Goal: Task Accomplishment & Management: Use online tool/utility

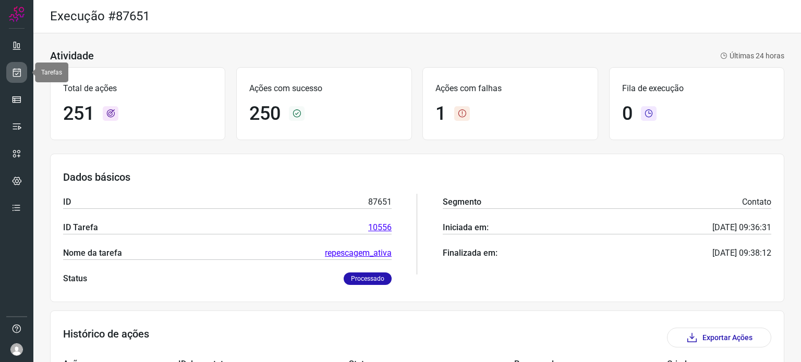
click at [17, 67] on icon at bounding box center [16, 72] width 11 height 10
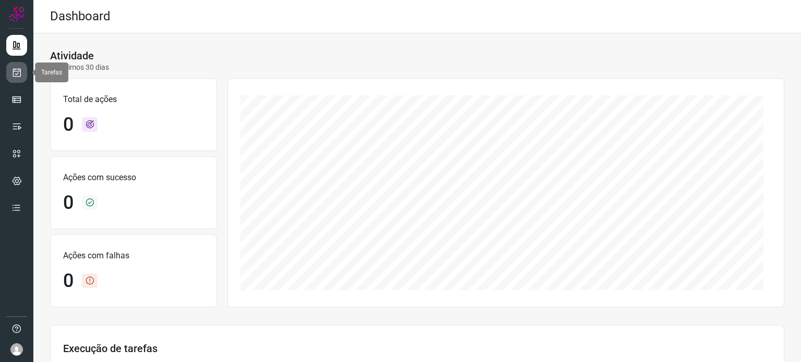
click at [18, 80] on link at bounding box center [16, 72] width 21 height 21
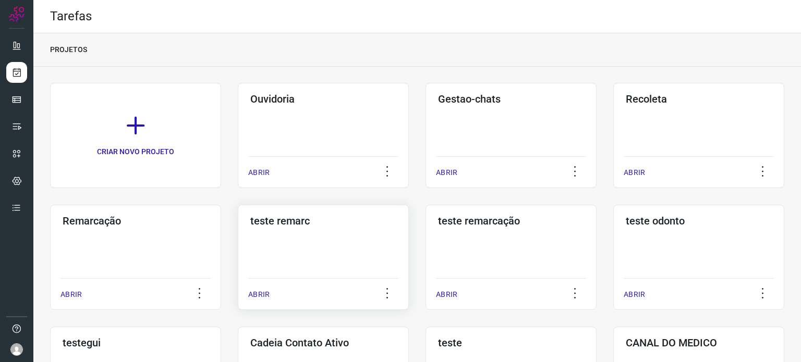
scroll to position [104, 0]
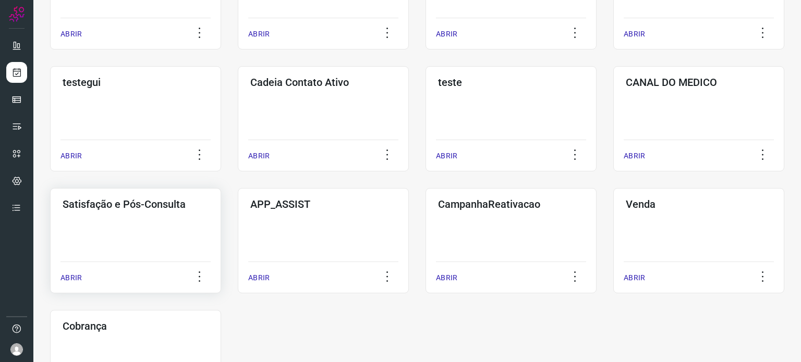
click at [190, 220] on div "Satisfação e Pós-Consulta ABRIR" at bounding box center [135, 240] width 171 height 105
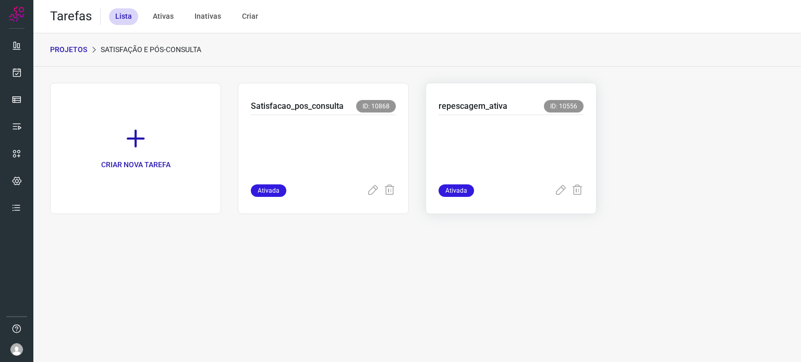
click at [468, 145] on p at bounding box center [510, 147] width 145 height 52
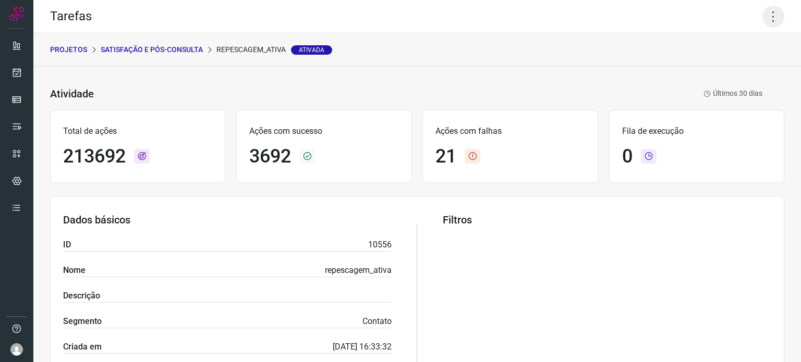
click at [762, 16] on icon at bounding box center [773, 17] width 22 height 22
click at [714, 68] on li "Executar" at bounding box center [728, 68] width 95 height 17
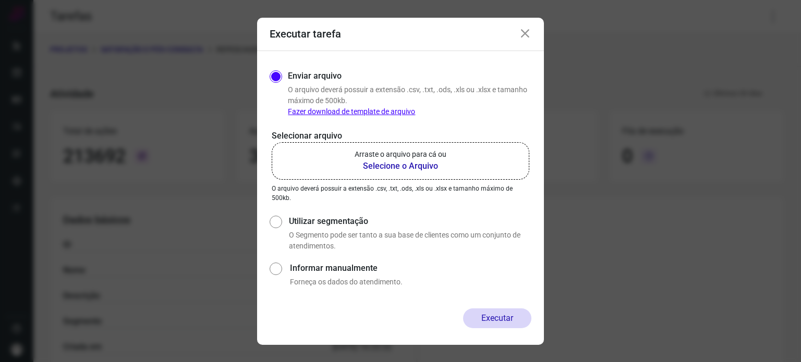
click at [452, 143] on label "Arraste o arquivo para cá ou Selecione o Arquivo" at bounding box center [401, 161] width 258 height 38
click at [0, 0] on input "Arraste o arquivo para cá ou Selecione o Arquivo" at bounding box center [0, 0] width 0 height 0
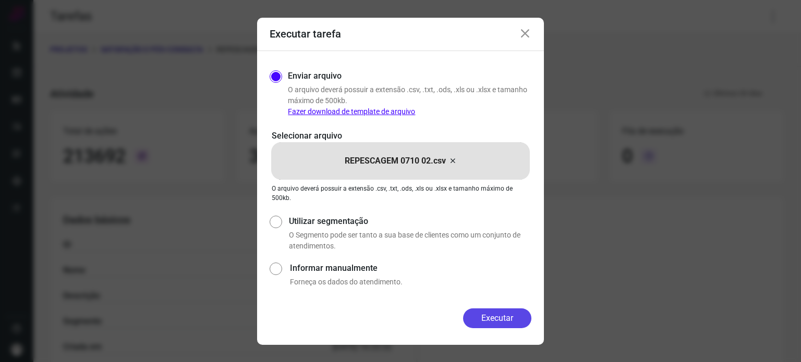
click at [484, 313] on button "Executar" at bounding box center [497, 319] width 68 height 20
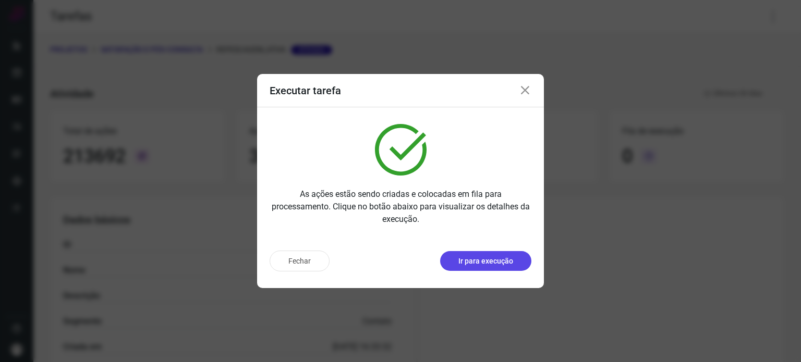
click at [487, 268] on button "Ir para execução" at bounding box center [485, 261] width 91 height 20
